Goal: Check status: Check status

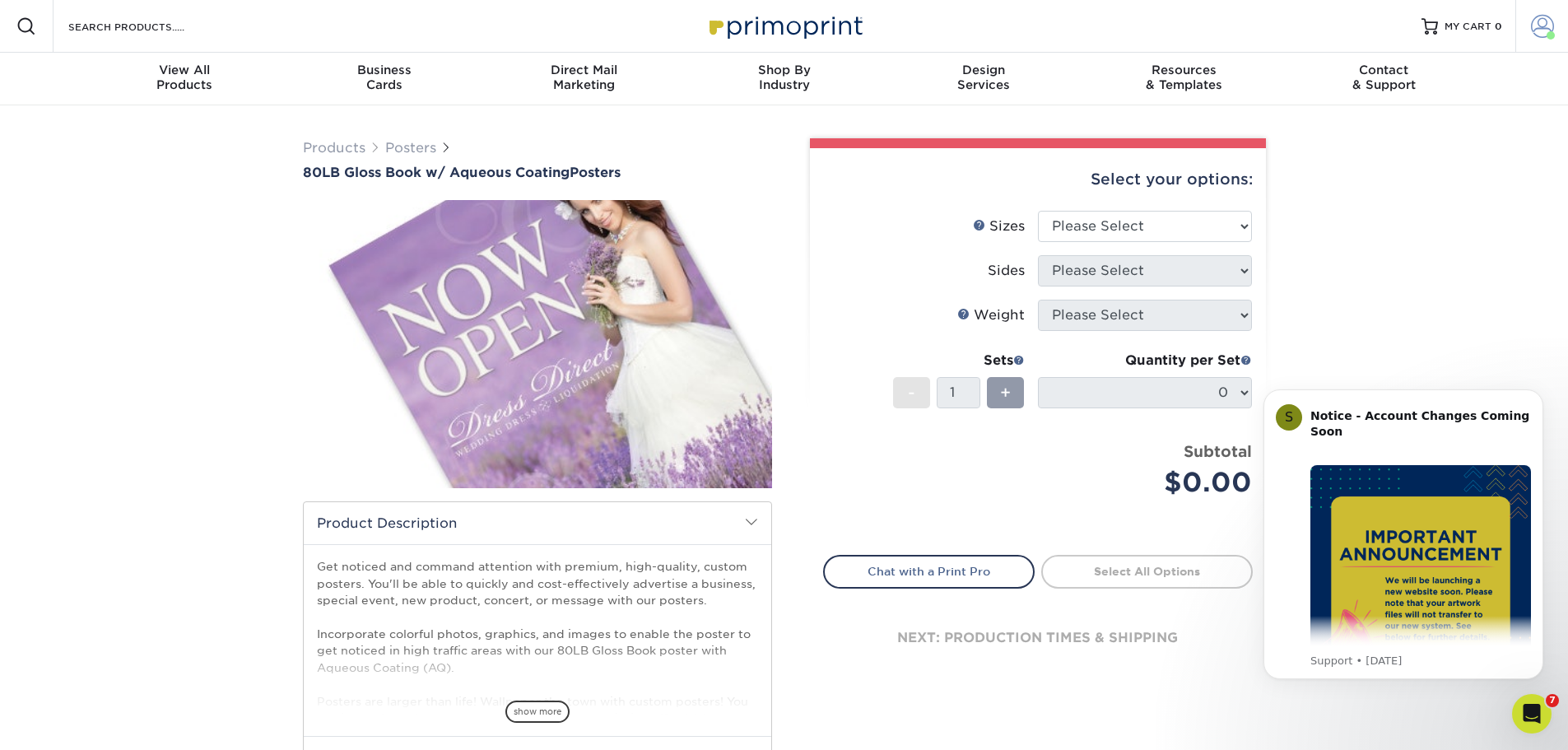
click at [1533, 23] on span at bounding box center [1542, 25] width 23 height 23
click at [1388, 141] on link "Account Dashboard" at bounding box center [1444, 152] width 206 height 22
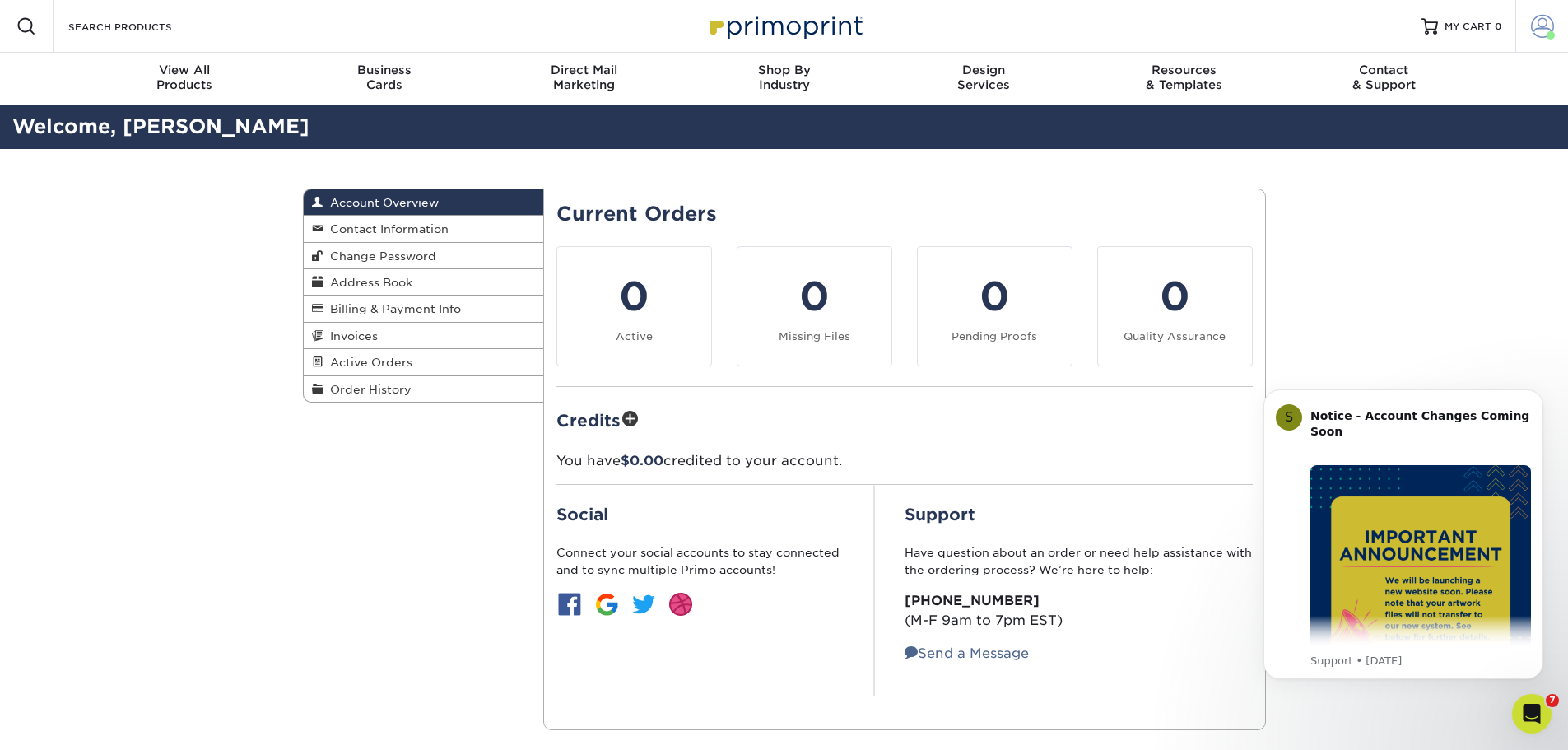
click at [1546, 18] on span at bounding box center [1542, 25] width 23 height 23
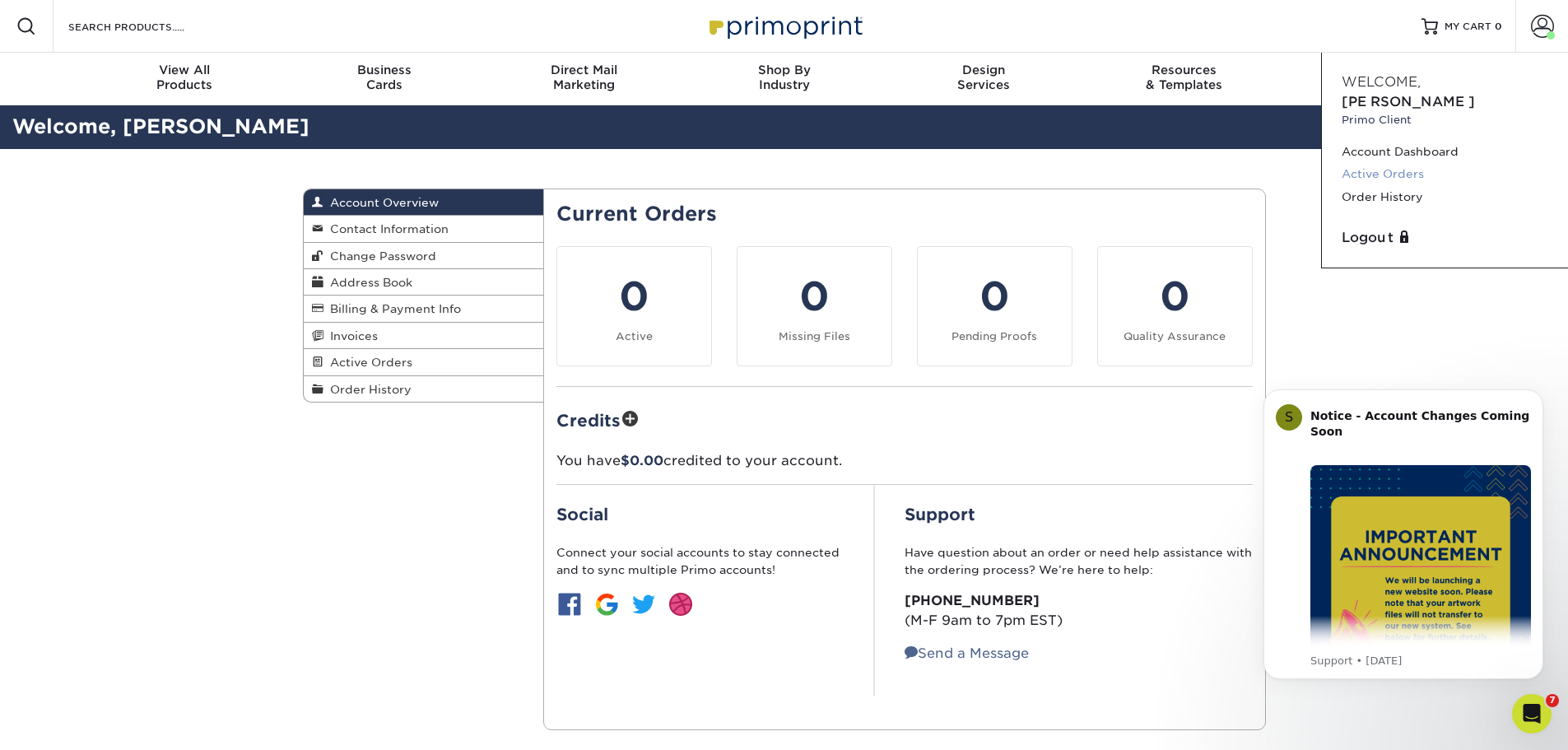
click at [1384, 163] on link "Active Orders" at bounding box center [1444, 174] width 206 height 22
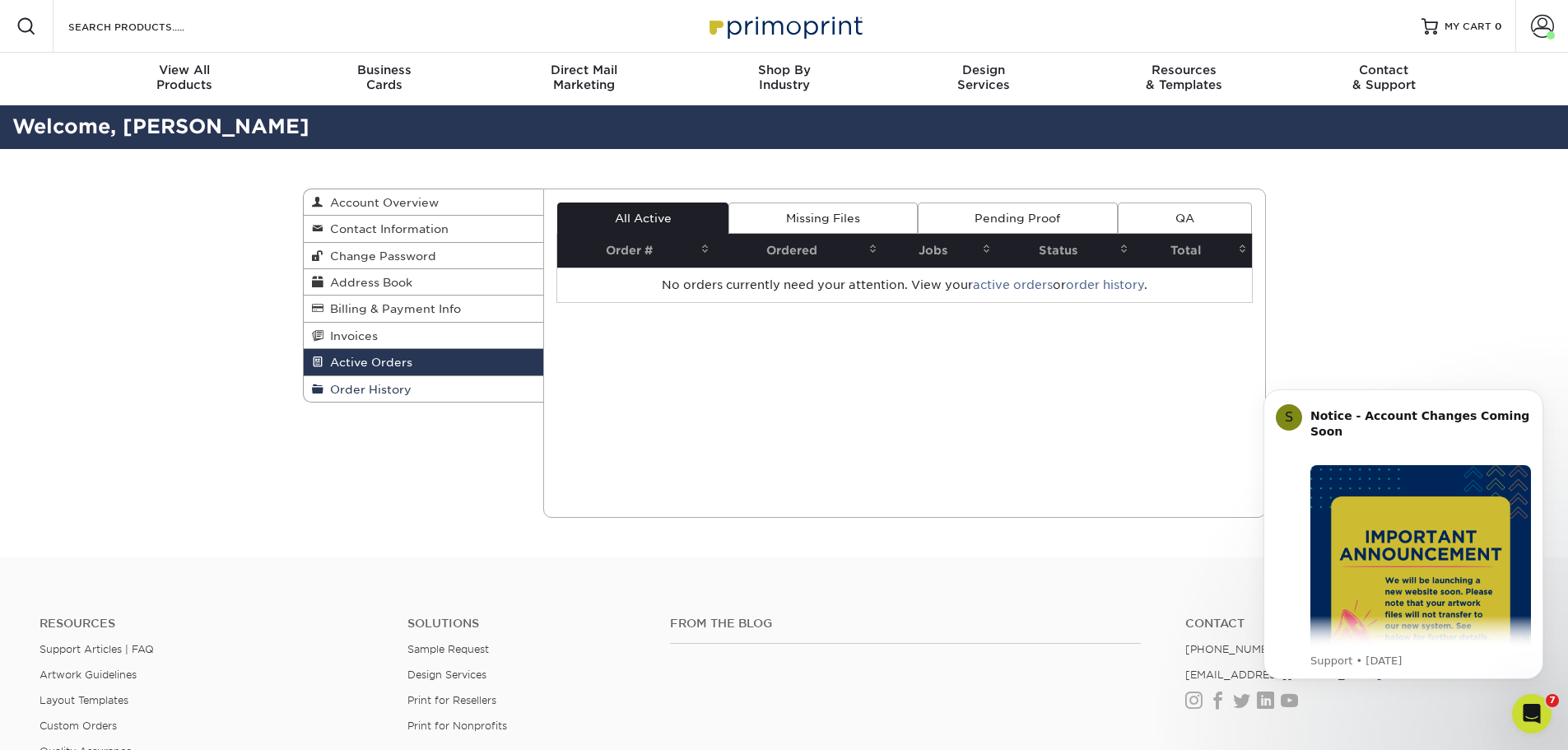
click at [385, 390] on span "Order History" at bounding box center [367, 389] width 88 height 13
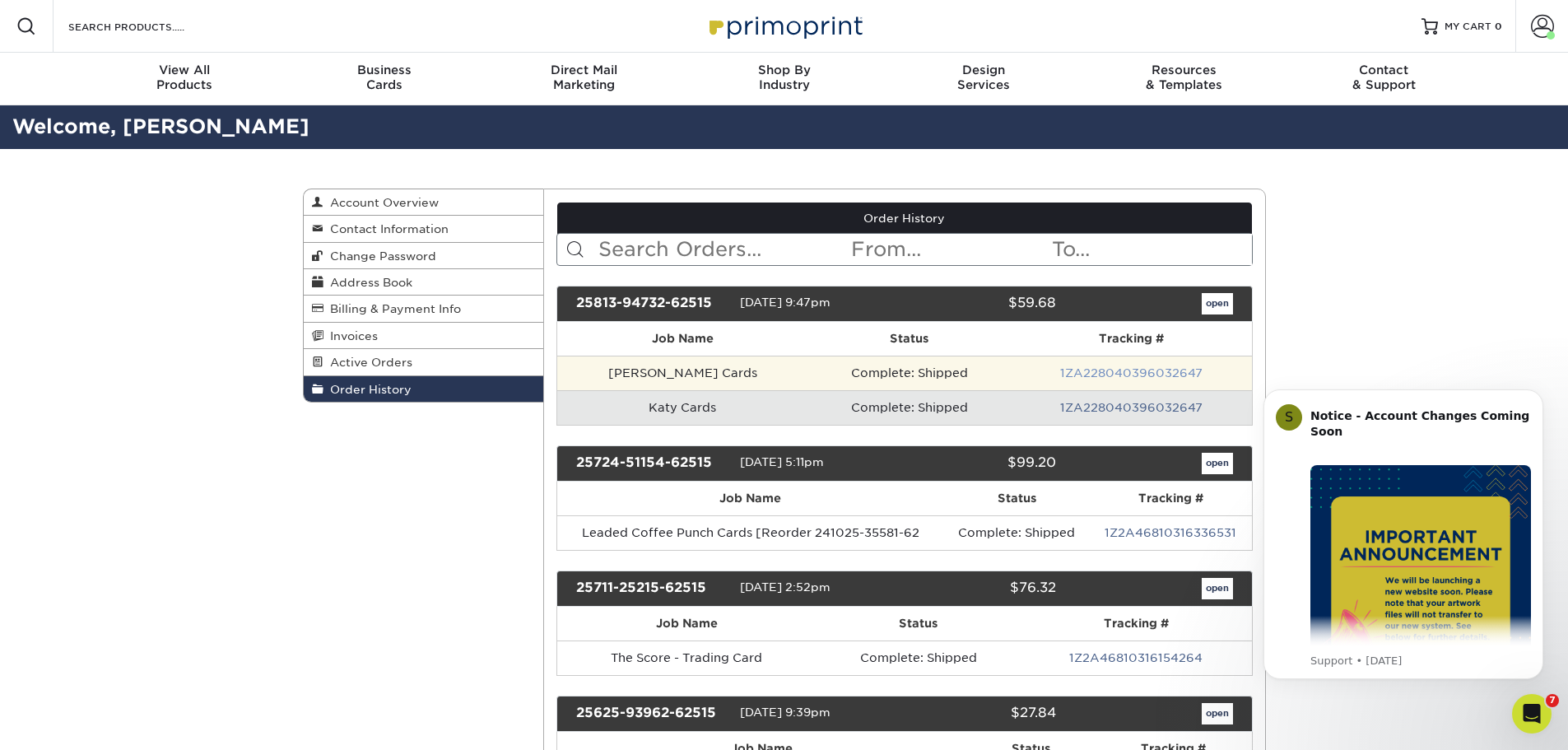
click at [1134, 375] on link "1ZA228040396032647" at bounding box center [1131, 373] width 143 height 13
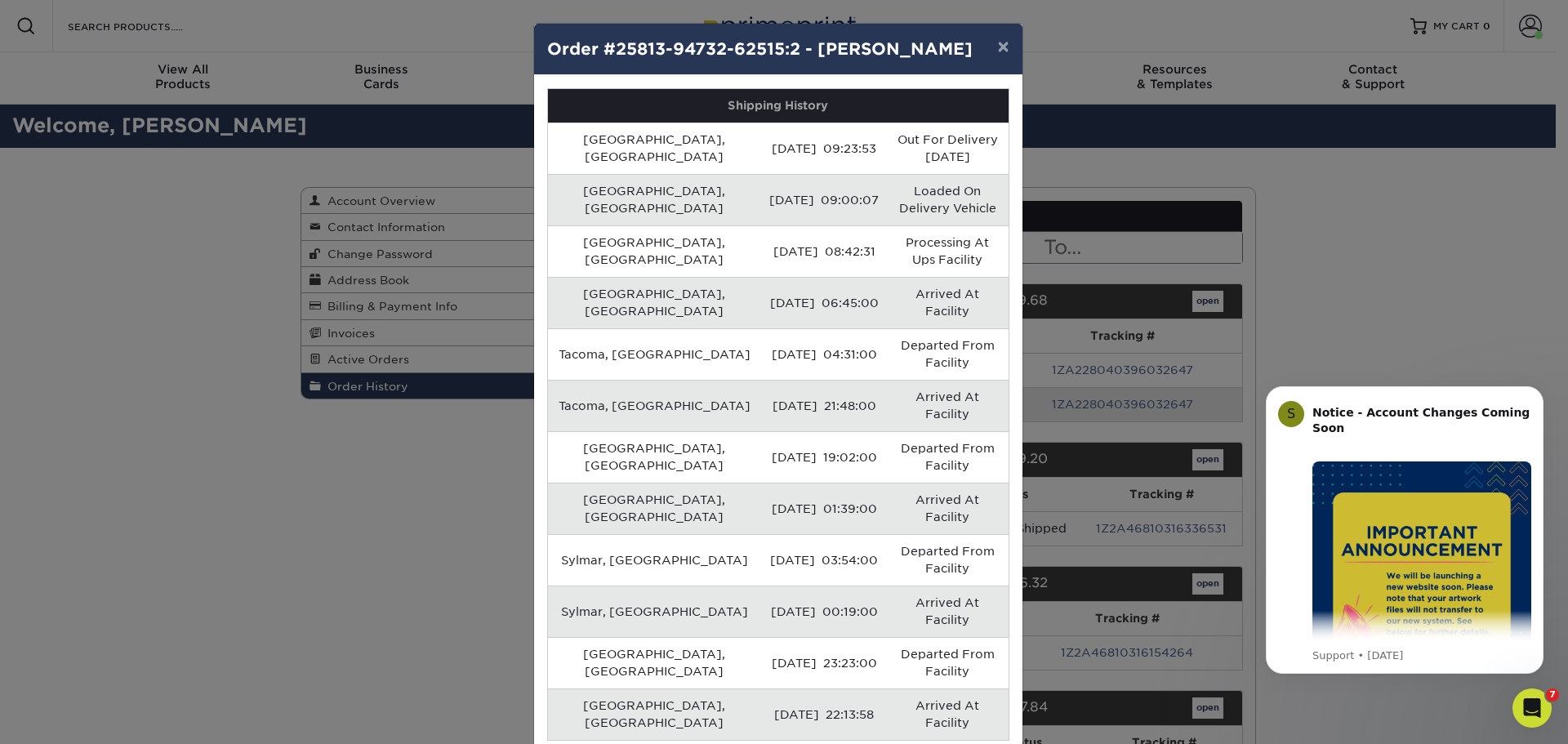
click at [1001, 44] on button "×" at bounding box center [1003, 46] width 38 height 46
